Goal: Task Accomplishment & Management: Use online tool/utility

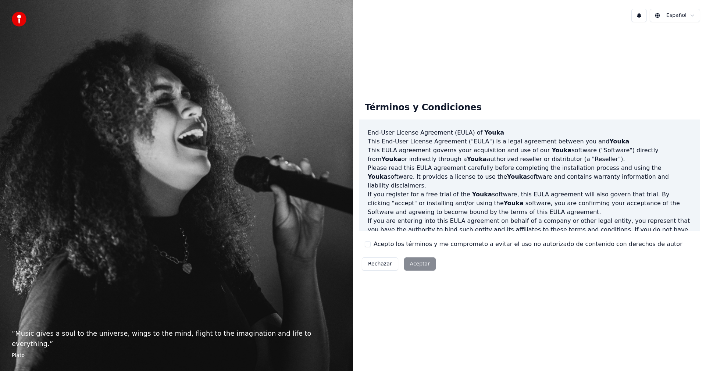
click at [366, 245] on button "Acepto los términos y me comprometo a evitar el uso no autorizado de contenido …" at bounding box center [368, 244] width 6 height 6
click at [405, 261] on button "Aceptar" at bounding box center [420, 263] width 32 height 13
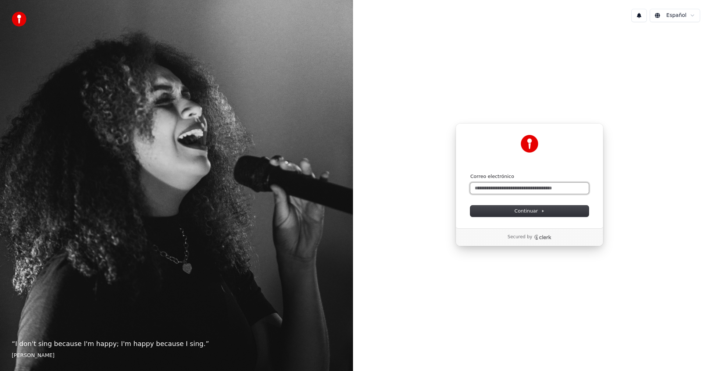
click at [493, 188] on input "Correo electrónico" at bounding box center [529, 188] width 118 height 11
click at [470, 173] on button "submit" at bounding box center [470, 173] width 0 height 0
type input "**********"
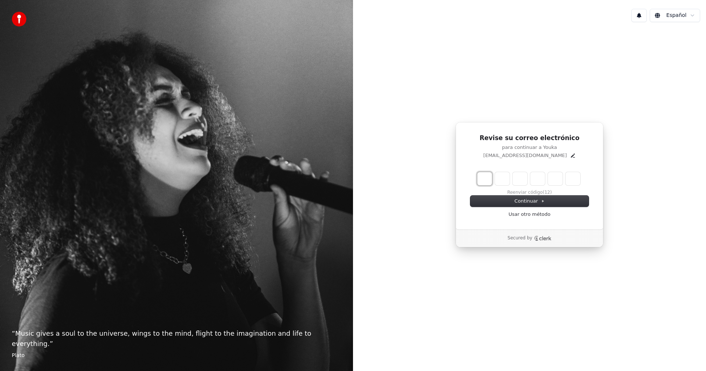
type input "*"
type input "**"
type input "*"
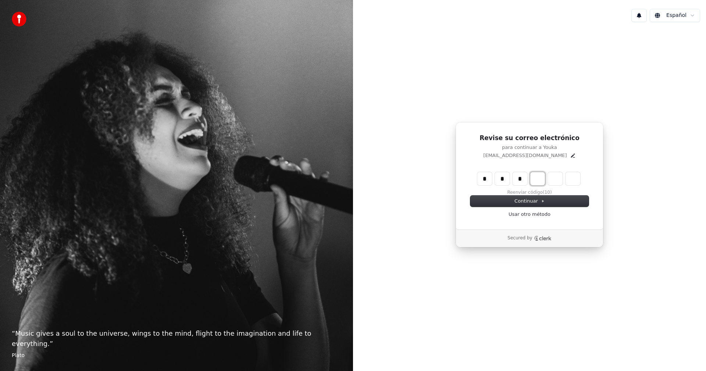
type input "***"
type input "*"
type input "****"
type input "*"
type input "******"
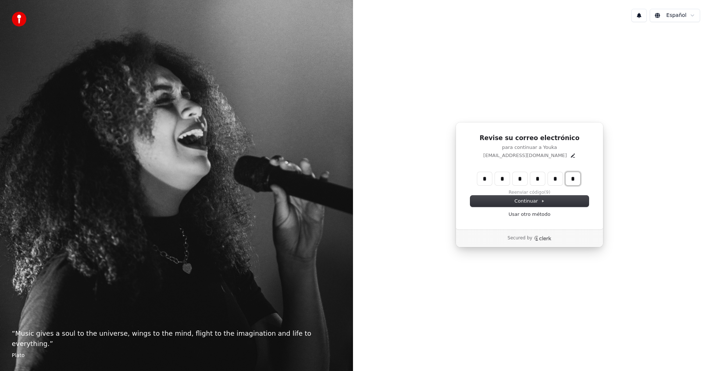
type input "*"
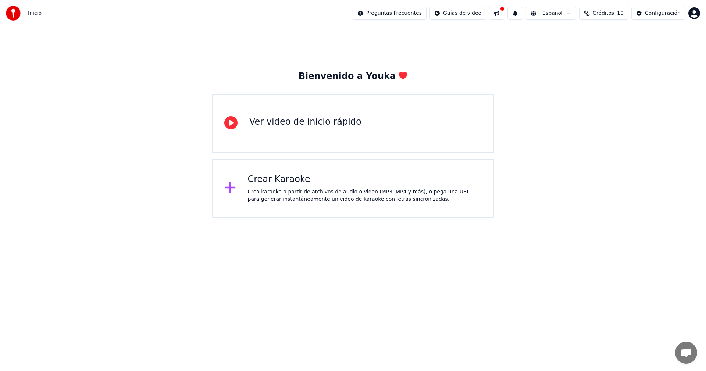
click at [504, 16] on button at bounding box center [496, 13] width 15 height 13
click at [455, 52] on div "Bienvenido a Youka Ver video de inicio rápido Crear Karaoke Crea karaoke a part…" at bounding box center [353, 121] width 706 height 191
click at [692, 14] on html "Inicio Preguntas Frecuentes Guías de video Español Créditos 10 Configuración Bi…" at bounding box center [353, 109] width 706 height 218
click at [657, 16] on html "Inicio Preguntas Frecuentes Guías de video Español Créditos 10 Configuración Bi…" at bounding box center [353, 109] width 706 height 218
click at [657, 14] on div "Configuración" at bounding box center [663, 13] width 36 height 7
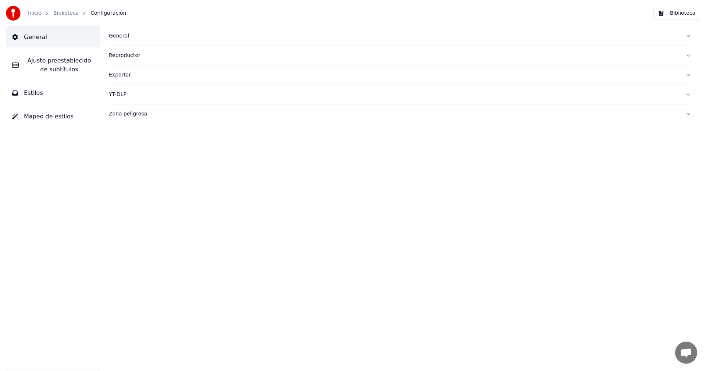
click at [684, 115] on button "Zona peligrosa" at bounding box center [400, 113] width 582 height 19
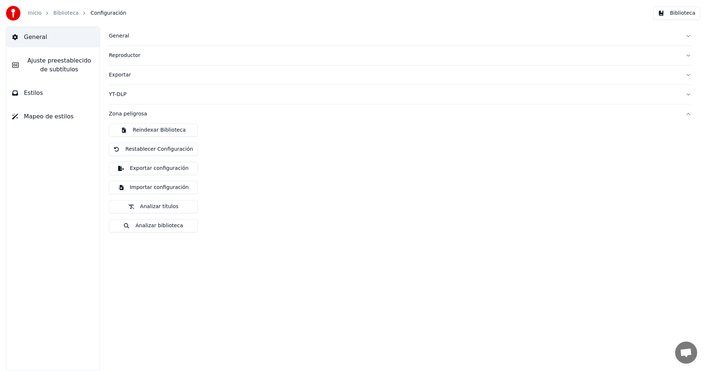
click at [687, 116] on button "Zona peligrosa" at bounding box center [400, 113] width 582 height 19
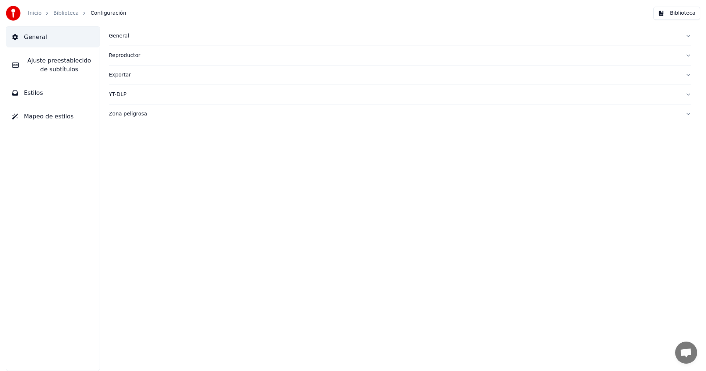
click at [35, 94] on span "Estilos" at bounding box center [33, 93] width 19 height 9
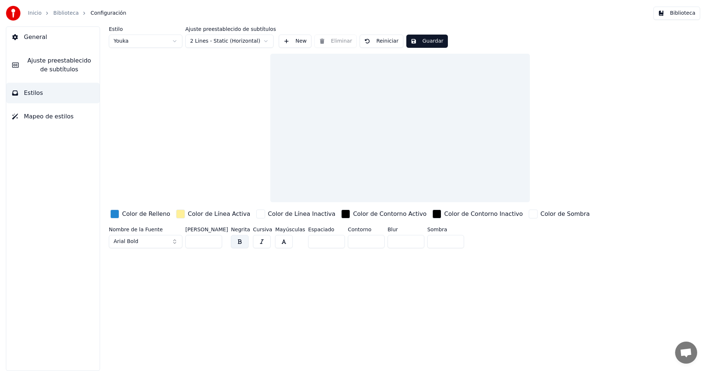
click at [42, 66] on span "Ajuste preestablecido de subtítulos" at bounding box center [59, 65] width 69 height 18
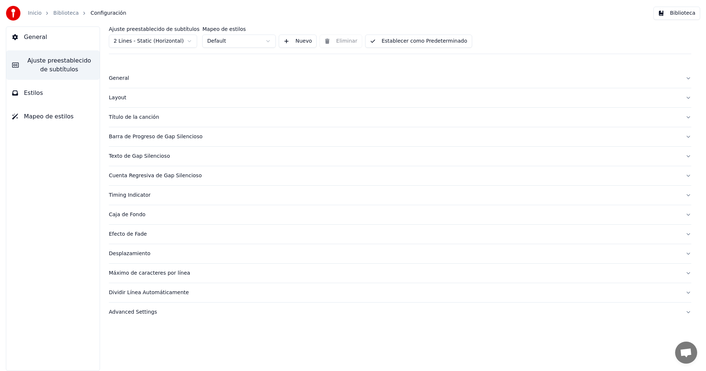
click at [44, 44] on button "General" at bounding box center [52, 37] width 93 height 21
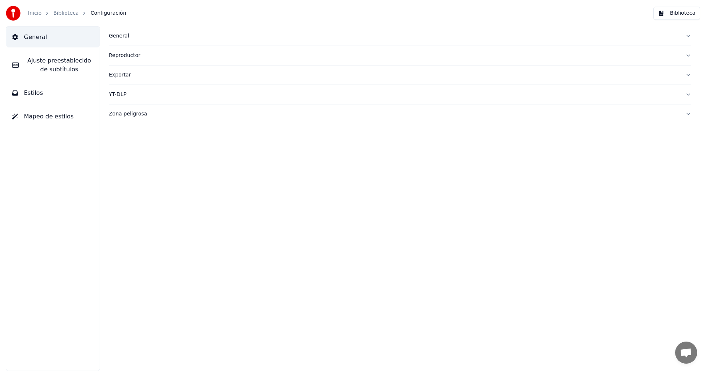
click at [68, 11] on link "Biblioteca" at bounding box center [65, 13] width 25 height 7
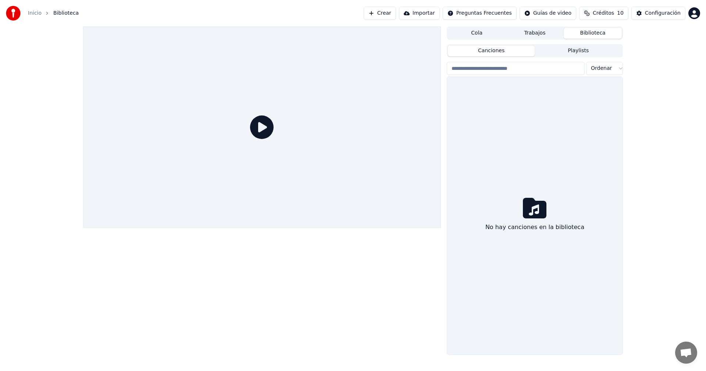
click at [164, 161] on div at bounding box center [262, 126] width 358 height 201
click at [268, 136] on icon at bounding box center [262, 127] width 24 height 24
click at [261, 126] on icon at bounding box center [262, 127] width 24 height 24
click at [35, 9] on div "Inicio Biblioteca" at bounding box center [42, 13] width 73 height 15
click at [35, 12] on link "Inicio" at bounding box center [35, 13] width 14 height 7
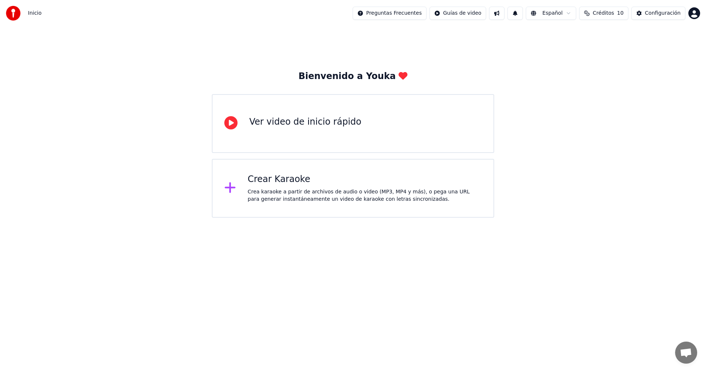
click at [127, 197] on div "Bienvenido a Youka Ver video de inicio rápido Crear Karaoke Crea karaoke a part…" at bounding box center [353, 121] width 706 height 191
click at [688, 355] on span "Chat abierto" at bounding box center [686, 353] width 12 height 10
click at [316, 182] on div "Crear Karaoke" at bounding box center [365, 179] width 234 height 12
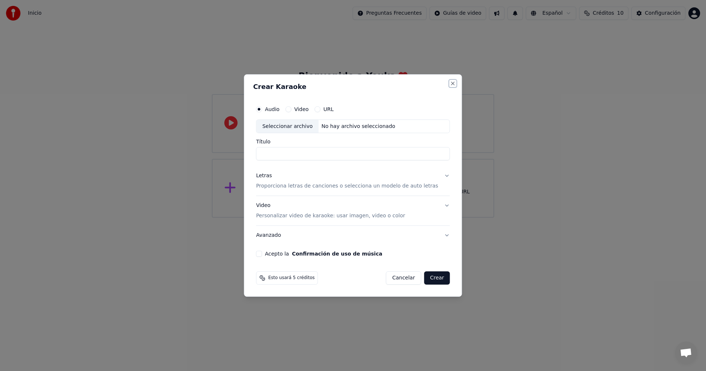
click at [450, 85] on button "Close" at bounding box center [453, 83] width 6 height 6
